Goal: Task Accomplishment & Management: Use online tool/utility

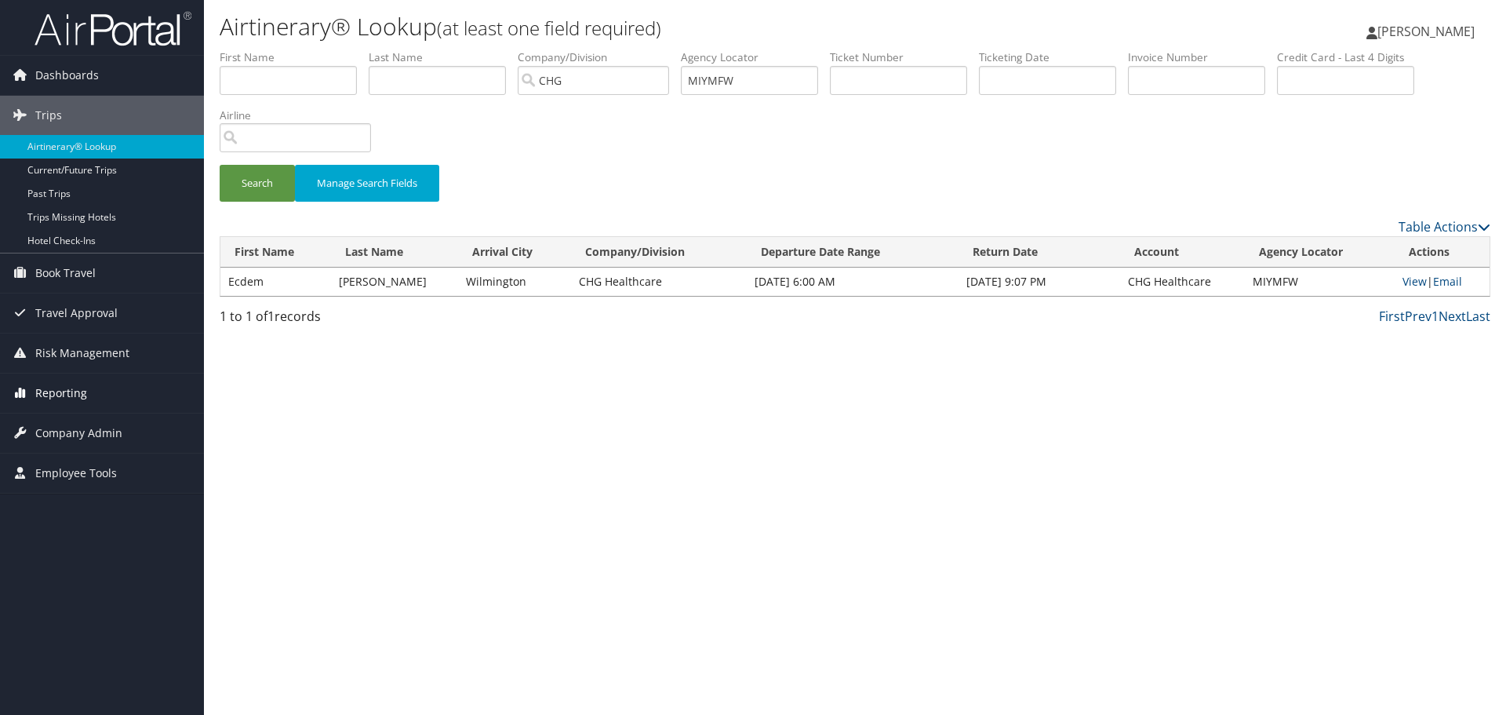
click at [107, 394] on link "Reporting" at bounding box center [102, 392] width 204 height 39
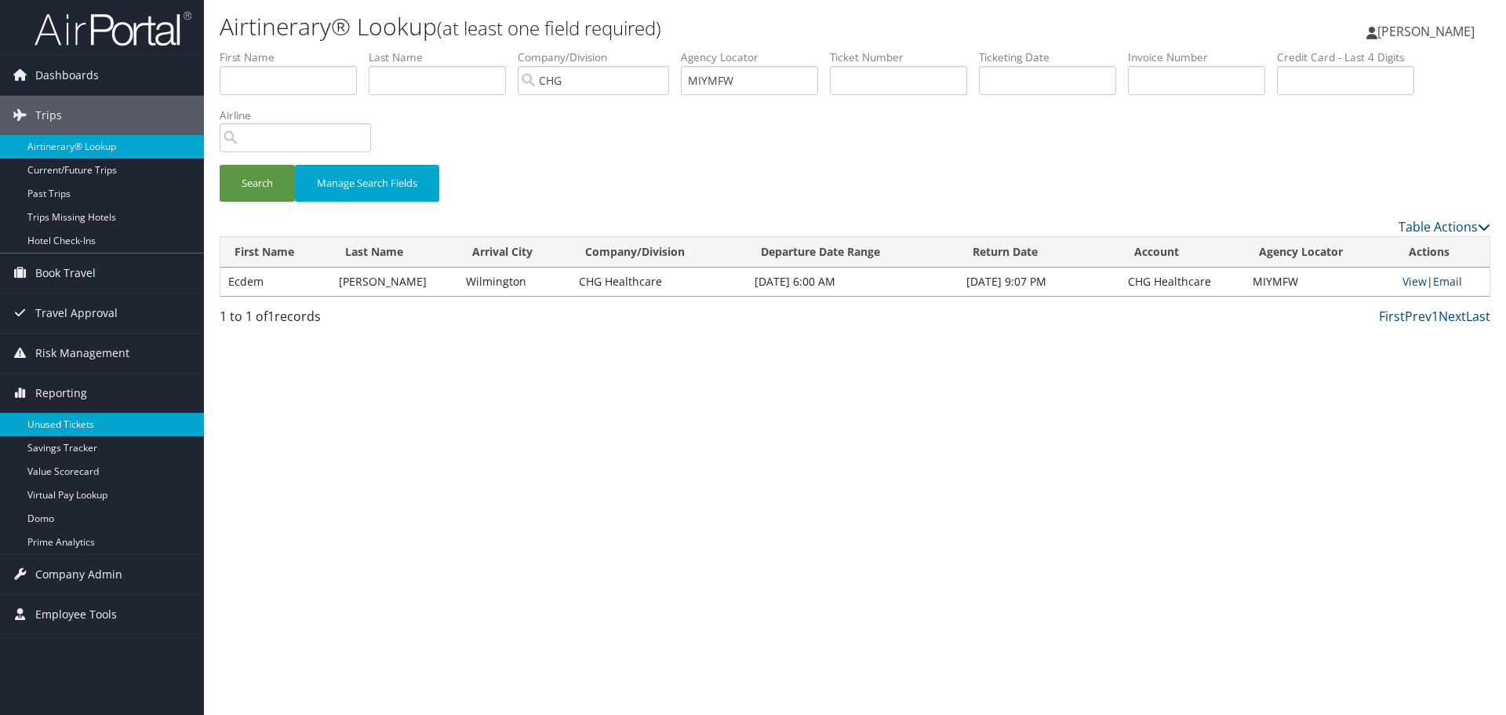
click at [95, 419] on link "Unused Tickets" at bounding box center [102, 425] width 204 height 24
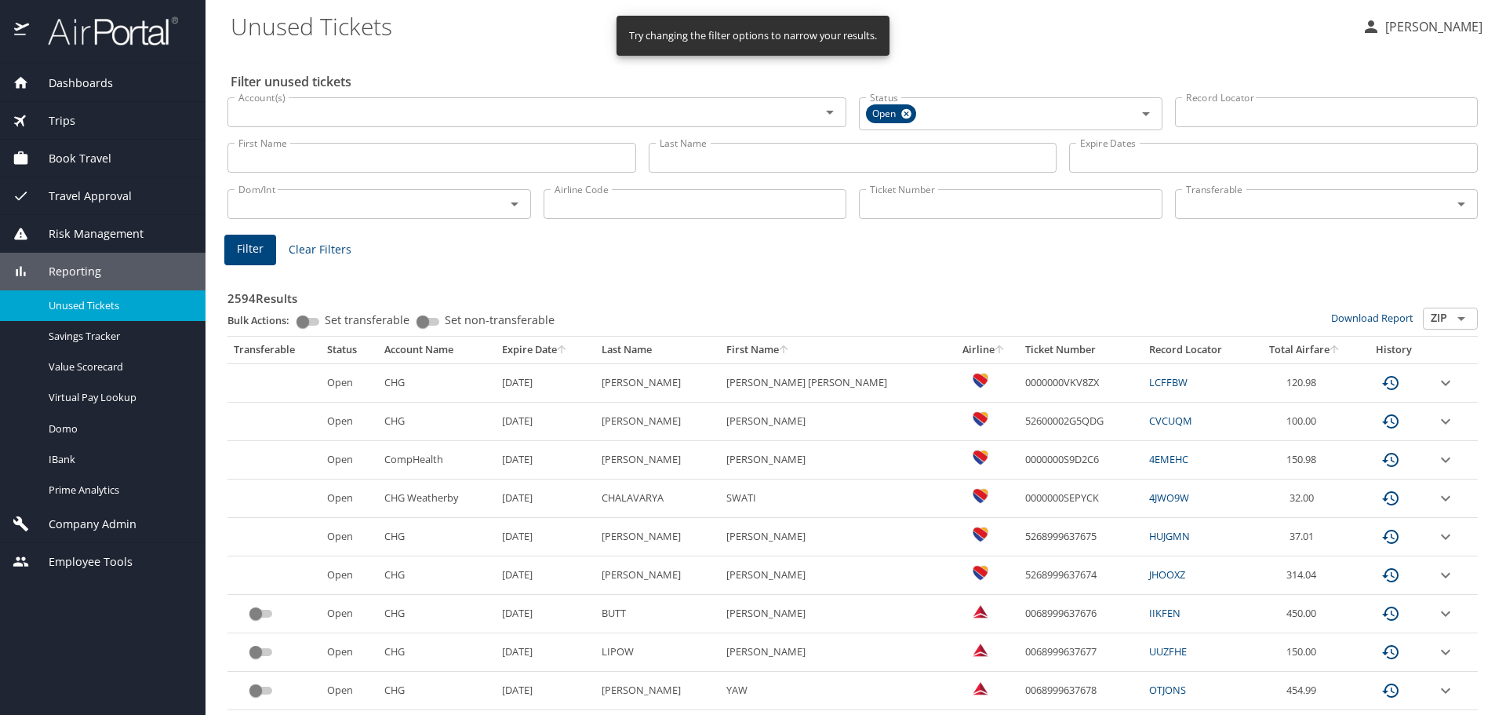
click at [587, 210] on input "Airline Code" at bounding box center [696, 204] width 304 height 30
type input "b6"
click at [249, 251] on span "Filter" at bounding box center [250, 249] width 27 height 20
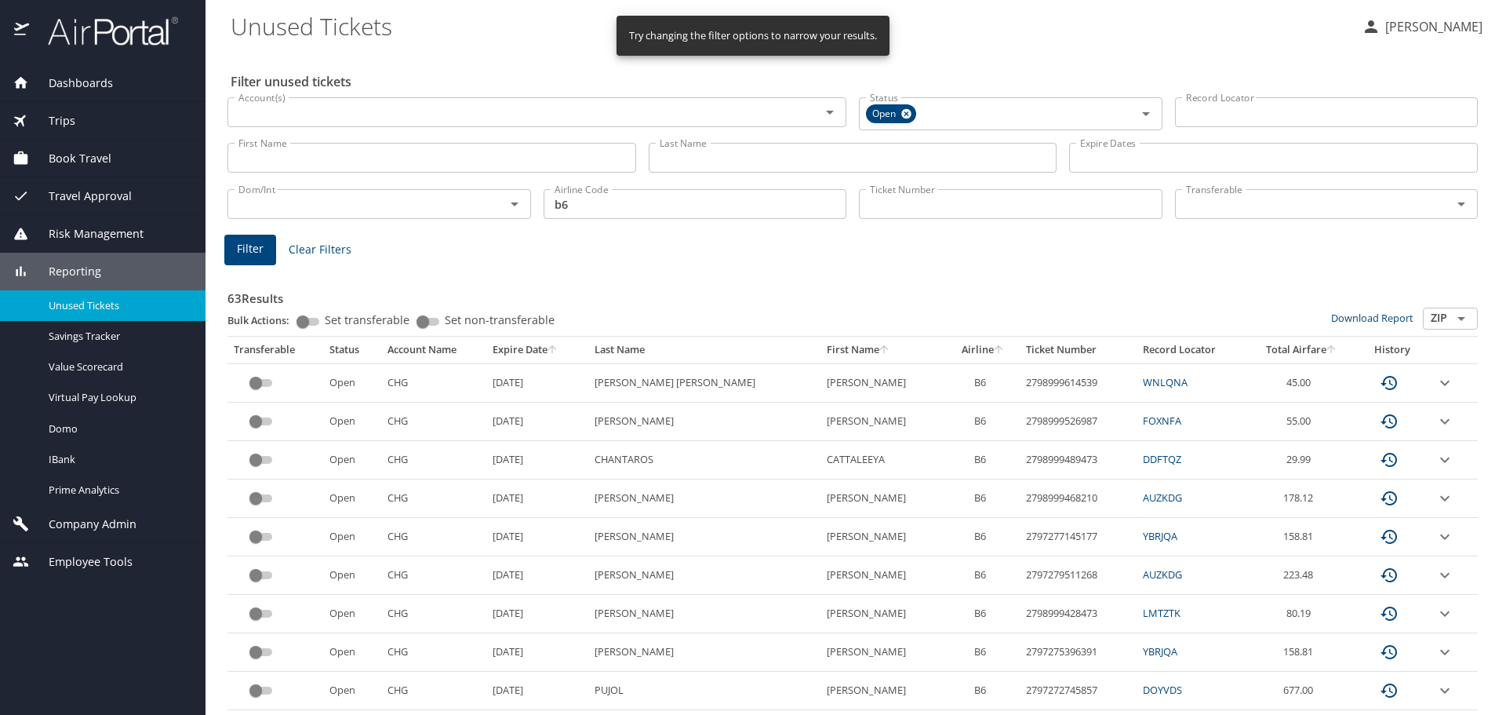
click at [558, 348] on icon "sort" at bounding box center [552, 349] width 13 height 13
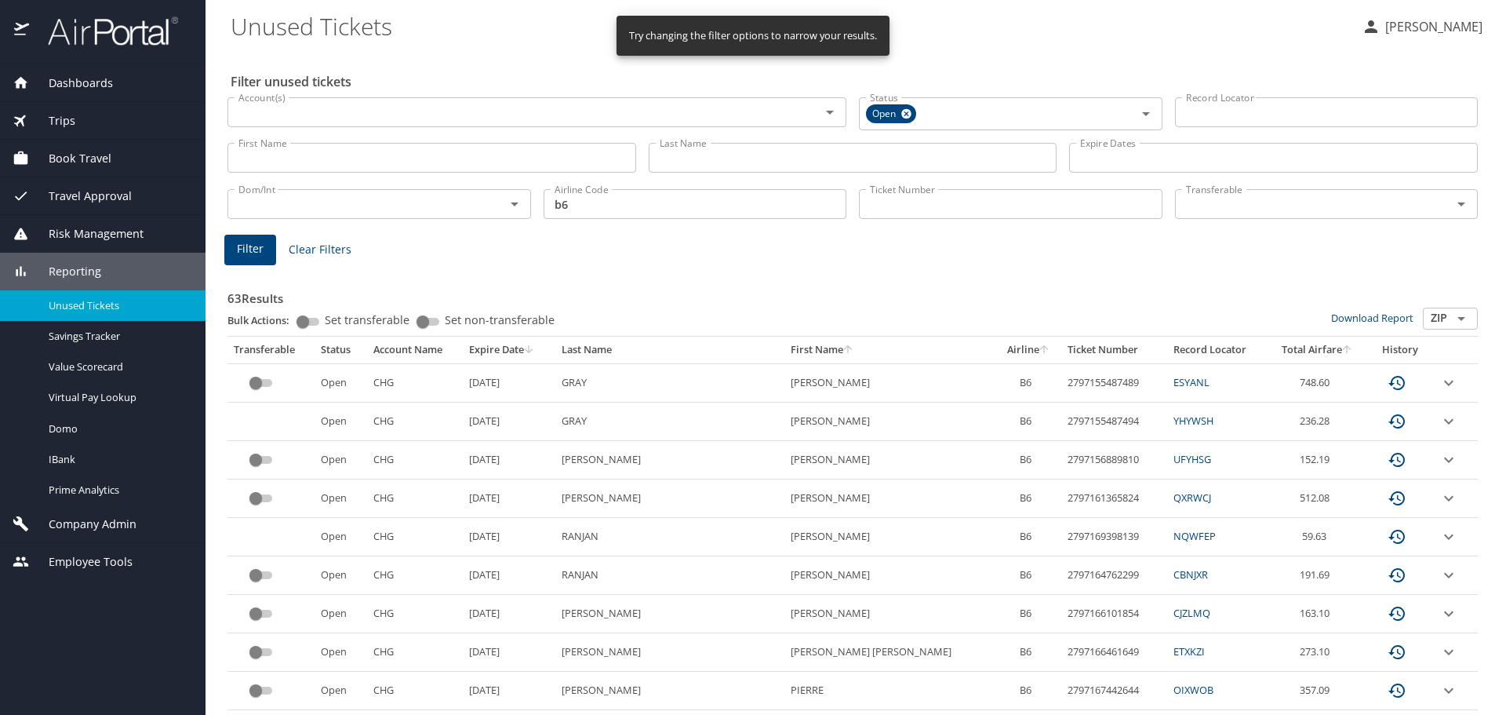
scroll to position [78, 0]
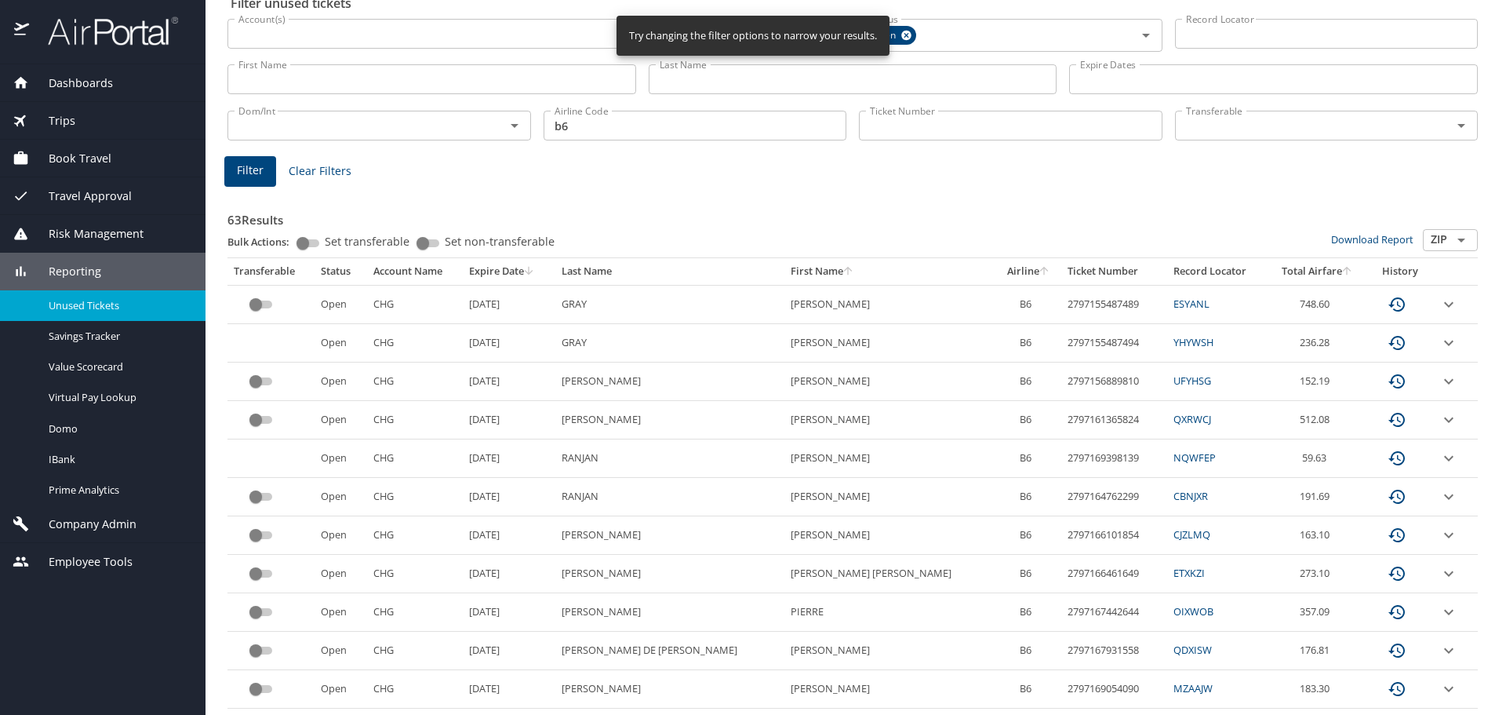
click at [1444, 612] on icon "expand row" at bounding box center [1448, 611] width 9 height 5
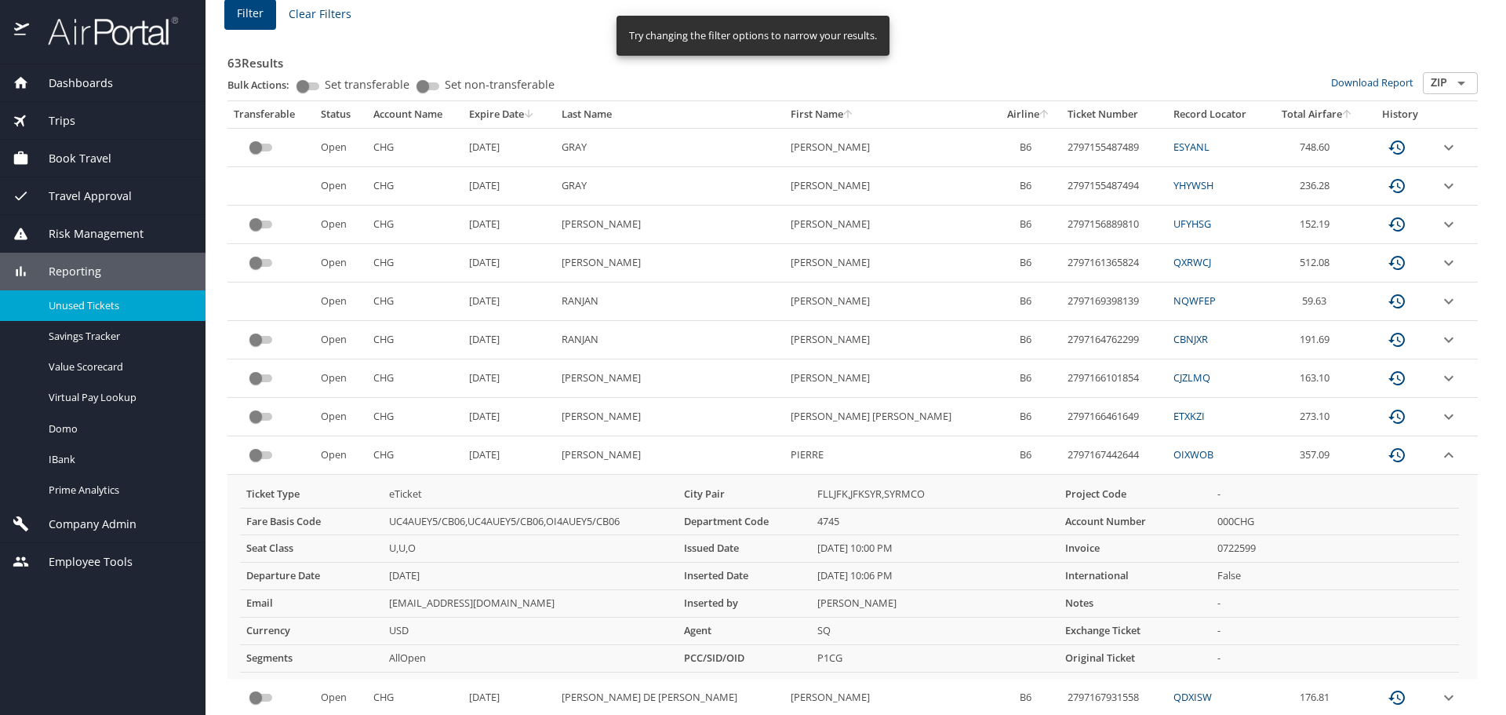
scroll to position [314, 0]
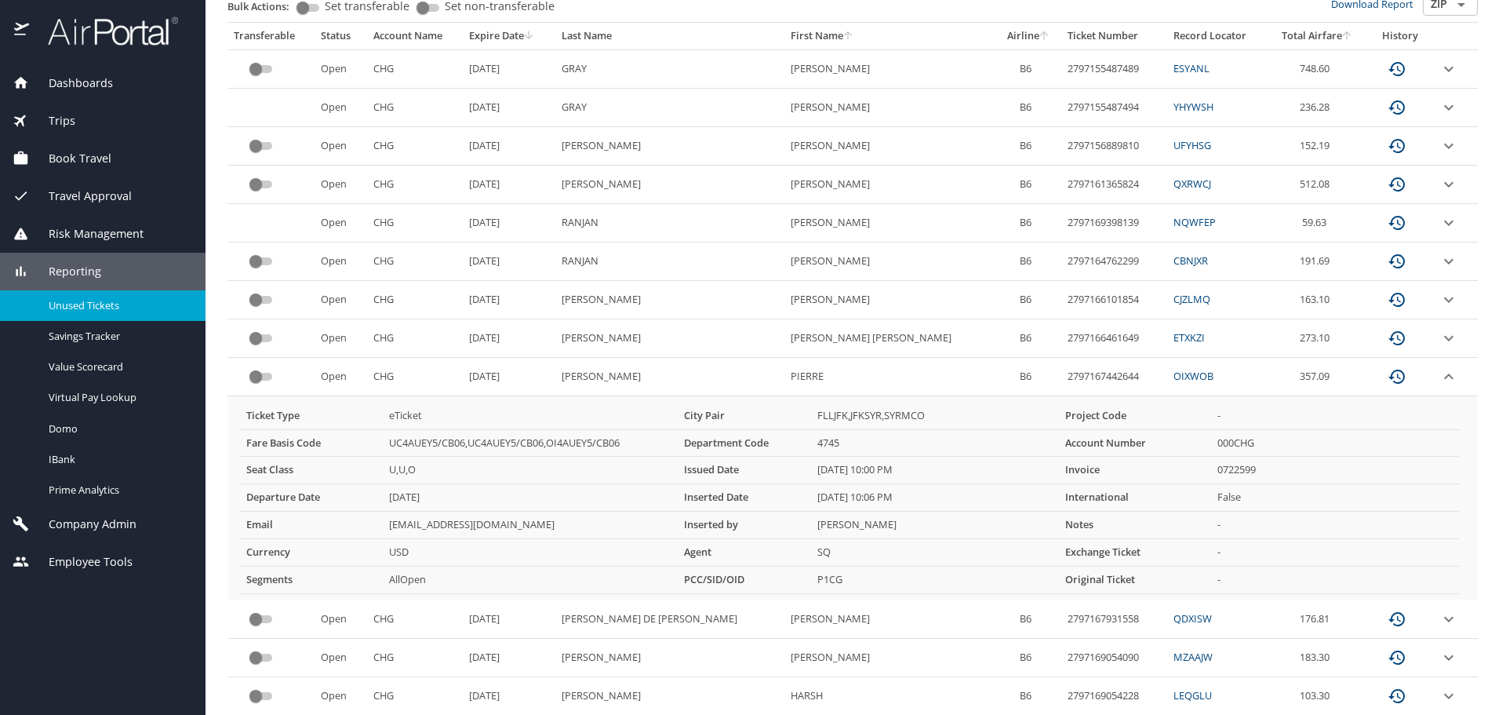
click at [1061, 373] on td "2797167442644" at bounding box center [1114, 377] width 106 height 38
copy td "2797167442644"
